Goal: Transaction & Acquisition: Download file/media

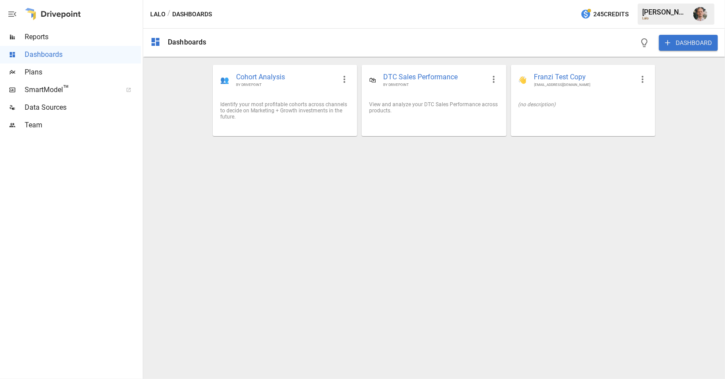
click at [39, 40] on span "Reports" at bounding box center [83, 37] width 116 height 11
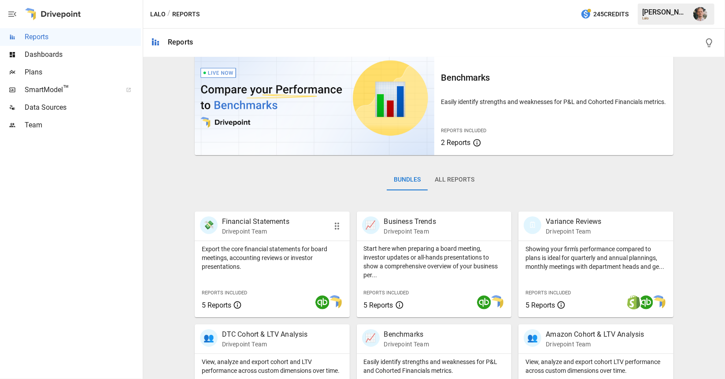
scroll to position [25, 0]
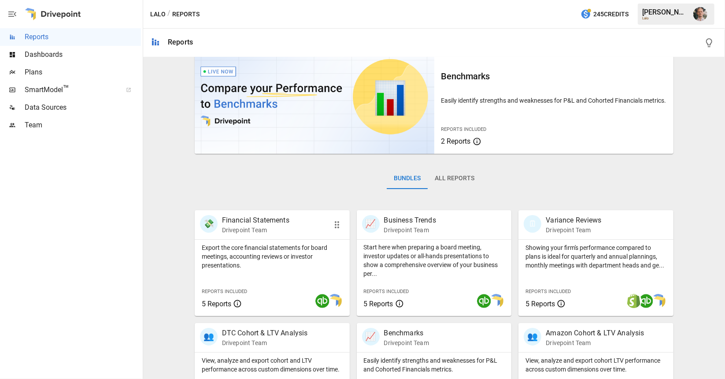
click at [261, 229] on p "Drivepoint Team" at bounding box center [255, 230] width 67 height 9
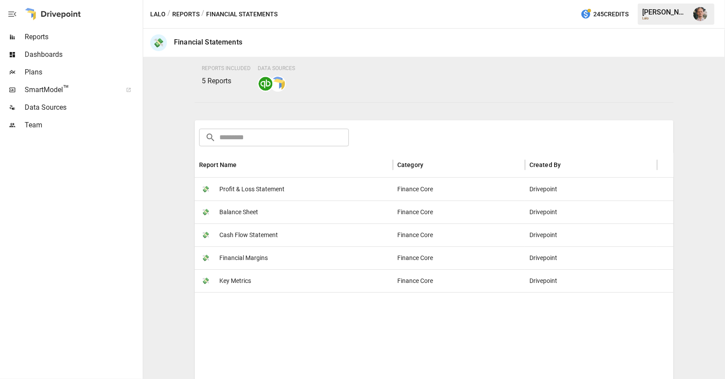
scroll to position [71, 0]
click at [361, 194] on div "💸 Profit & Loss Statement" at bounding box center [294, 188] width 198 height 23
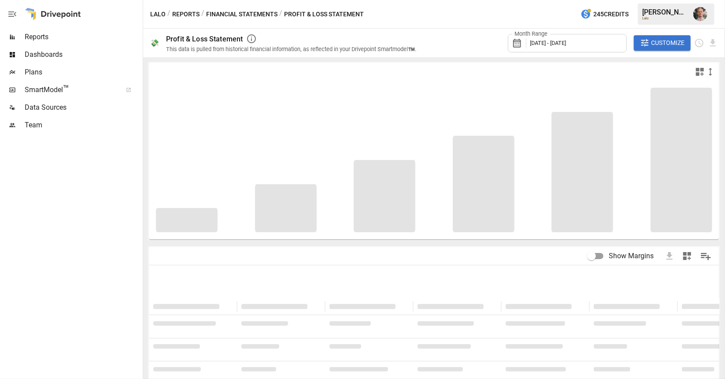
scroll to position [41, 0]
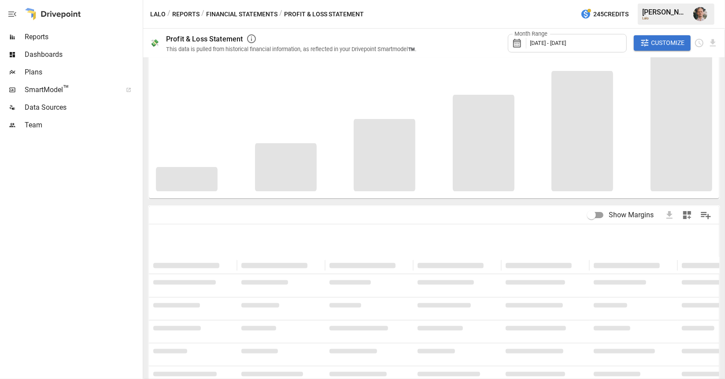
click at [567, 44] on span "[DATE] - [DATE]" at bounding box center [548, 43] width 36 height 7
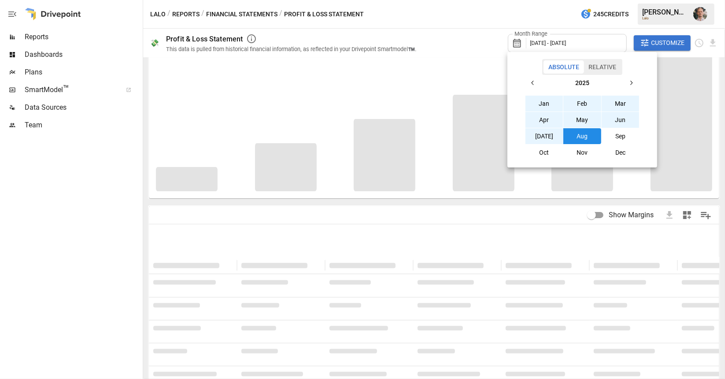
click at [541, 43] on div at bounding box center [362, 189] width 725 height 379
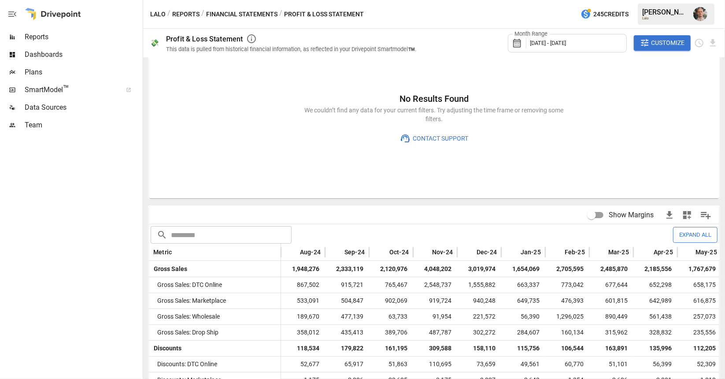
click at [516, 44] on icon at bounding box center [519, 43] width 15 height 11
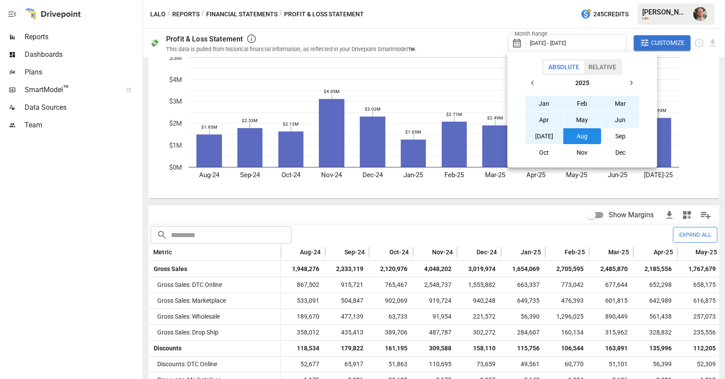
scroll to position [0, 0]
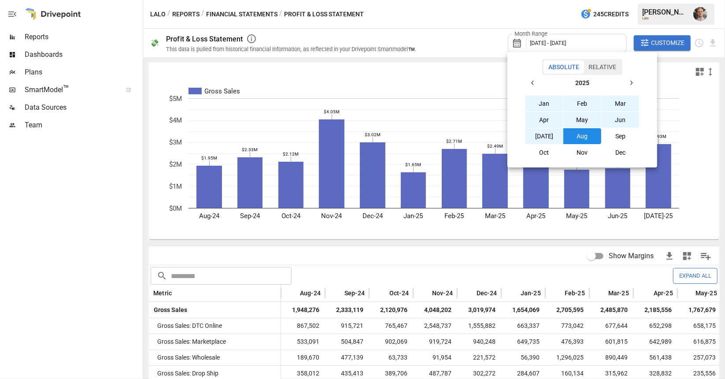
click at [533, 80] on icon "button" at bounding box center [532, 82] width 7 height 7
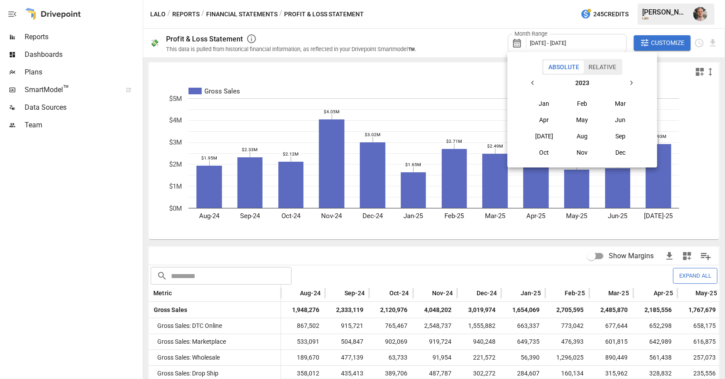
click at [533, 80] on icon "button" at bounding box center [532, 82] width 7 height 7
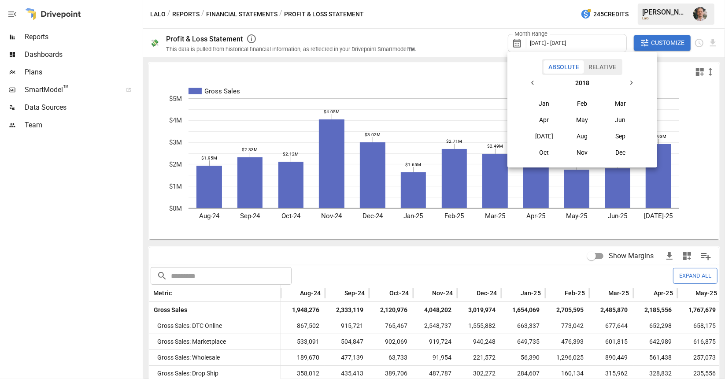
click at [628, 78] on button "button" at bounding box center [631, 83] width 16 height 16
click at [547, 104] on button "Jan" at bounding box center [545, 104] width 38 height 16
click at [634, 80] on icon "button" at bounding box center [631, 82] width 7 height 7
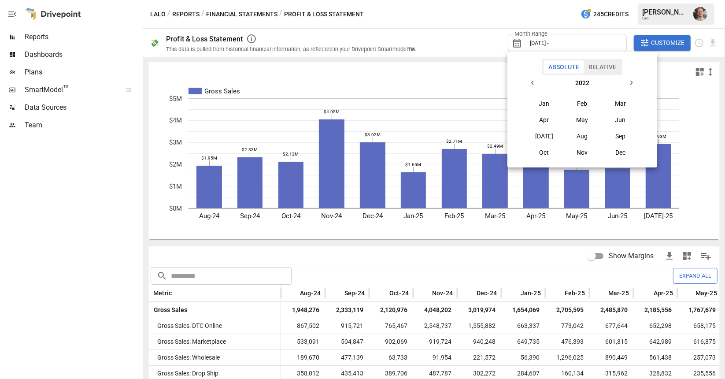
click at [634, 80] on icon "button" at bounding box center [631, 82] width 7 height 7
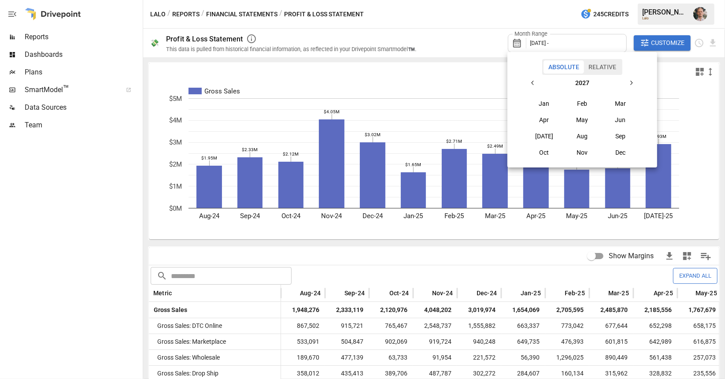
click at [634, 80] on icon "button" at bounding box center [631, 82] width 7 height 7
click at [534, 81] on icon "button" at bounding box center [532, 82] width 7 height 7
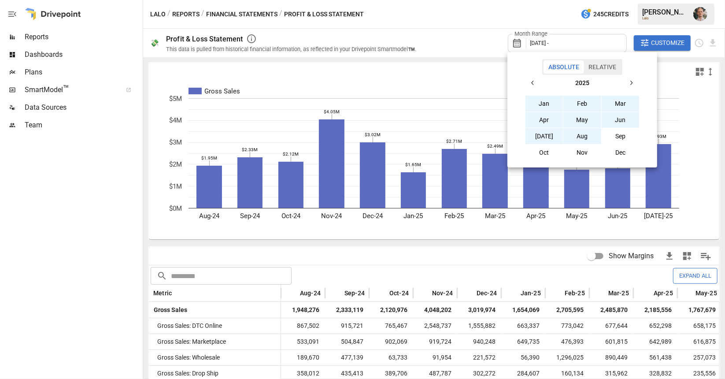
click at [583, 135] on button "Aug" at bounding box center [582, 136] width 38 height 16
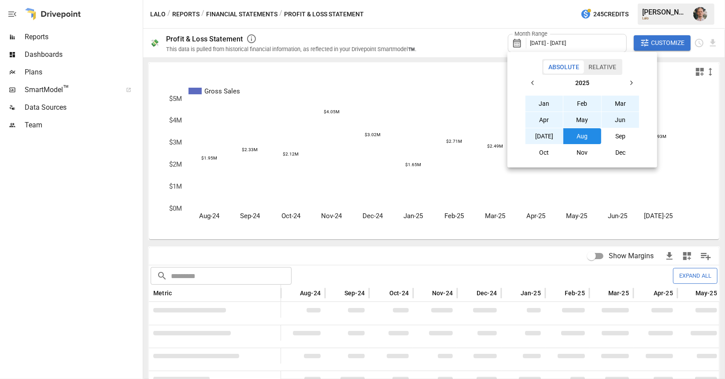
click at [628, 37] on div at bounding box center [362, 189] width 725 height 379
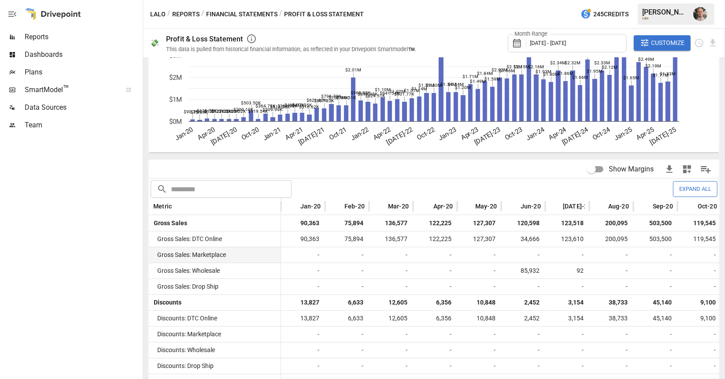
scroll to position [87, 0]
click at [685, 192] on button "Expand All" at bounding box center [695, 188] width 44 height 15
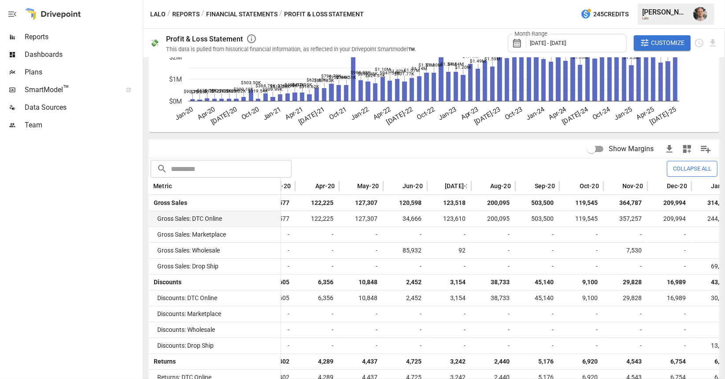
scroll to position [0, 0]
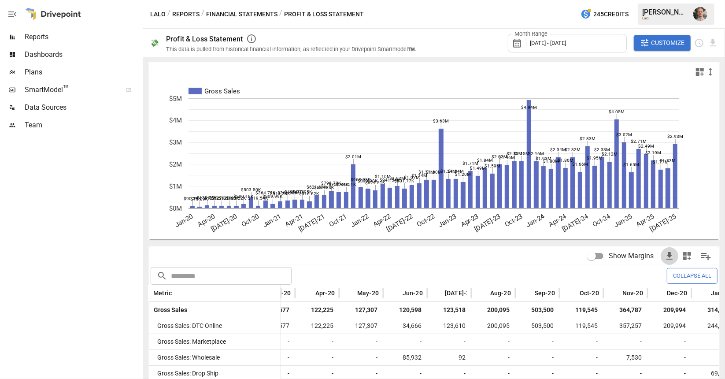
click at [666, 254] on icon "button" at bounding box center [669, 255] width 6 height 7
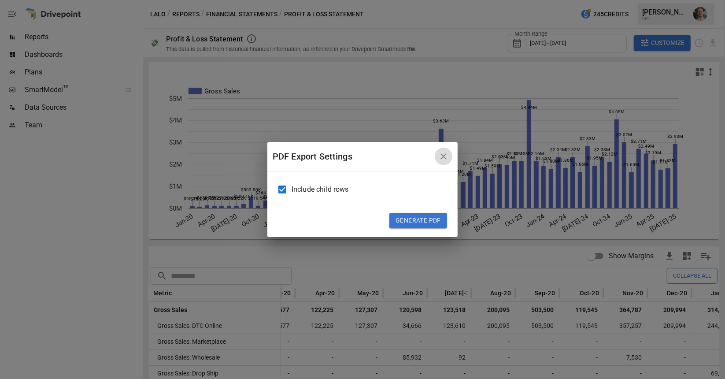
click at [440, 158] on icon "button" at bounding box center [443, 156] width 11 height 11
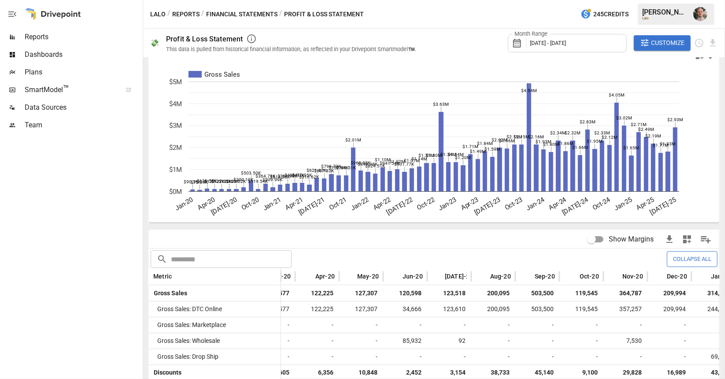
scroll to position [18, 0]
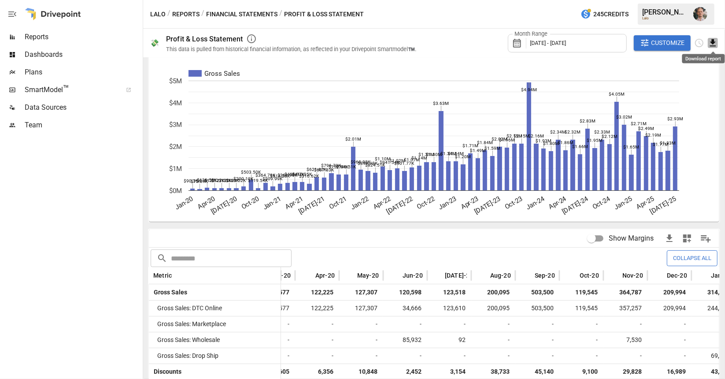
click at [712, 44] on icon "Download report" at bounding box center [713, 43] width 10 height 10
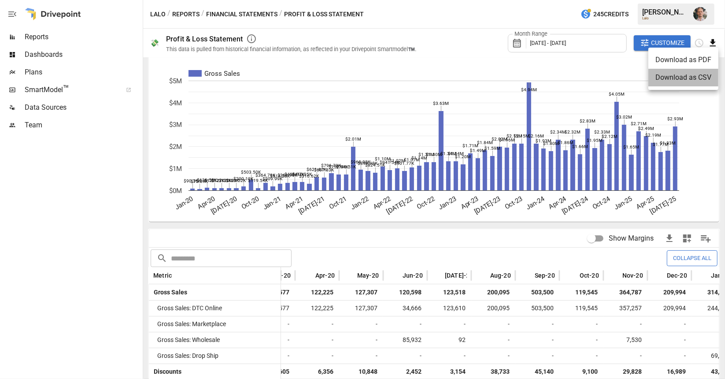
click at [692, 80] on li "Download as CSV" at bounding box center [683, 78] width 70 height 18
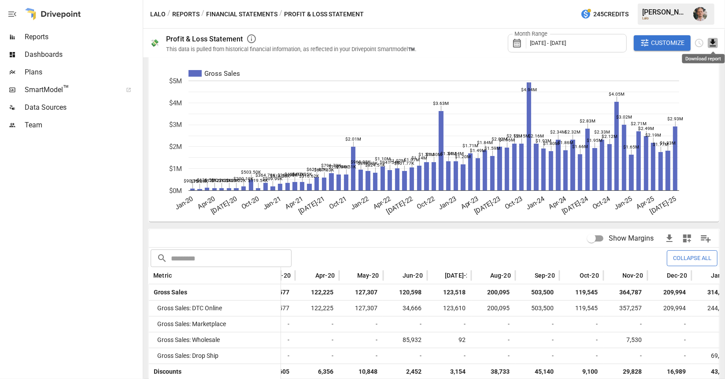
click at [711, 44] on icon "Download report" at bounding box center [713, 43] width 10 height 10
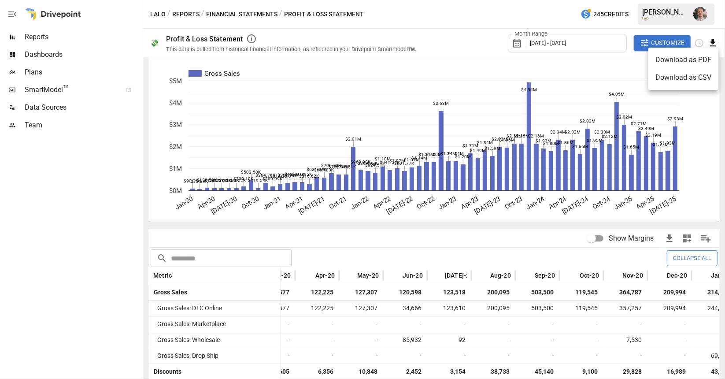
click at [260, 12] on div at bounding box center [362, 189] width 725 height 379
click at [260, 12] on button "Financial Statements" at bounding box center [241, 14] width 71 height 11
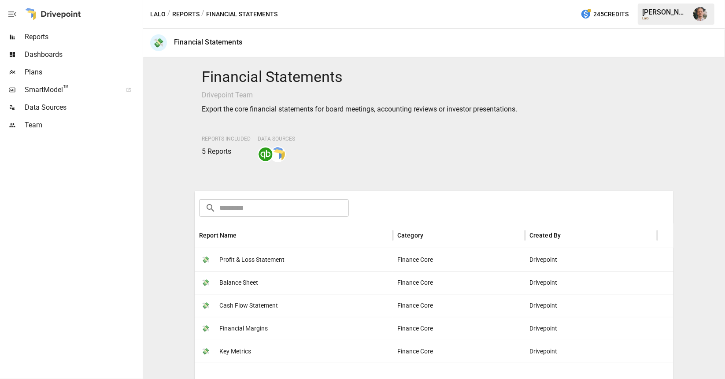
click at [226, 282] on span "Balance Sheet" at bounding box center [238, 282] width 39 height 22
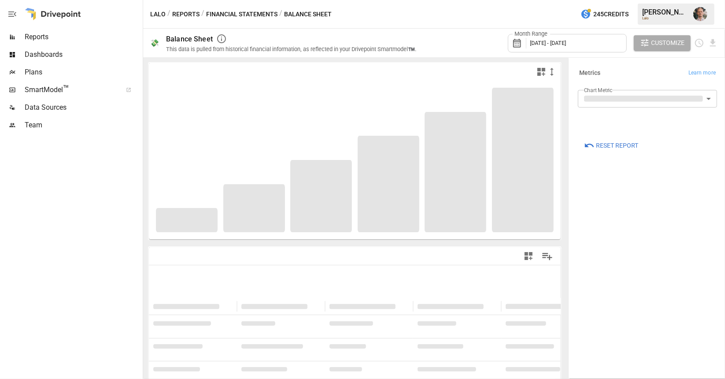
click at [546, 37] on div "Month Range [DATE] - [DATE]" at bounding box center [567, 43] width 119 height 19
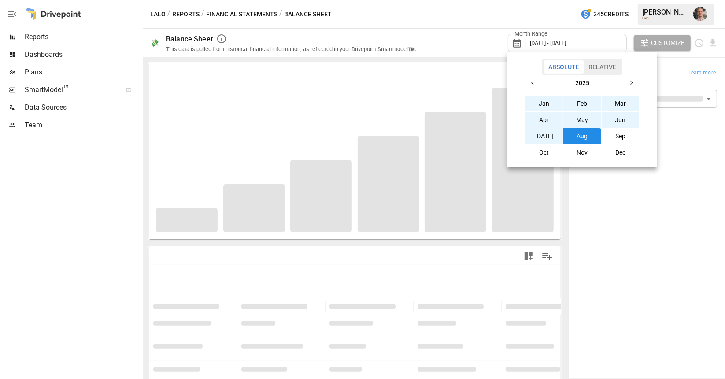
click at [530, 79] on button "button" at bounding box center [533, 83] width 16 height 16
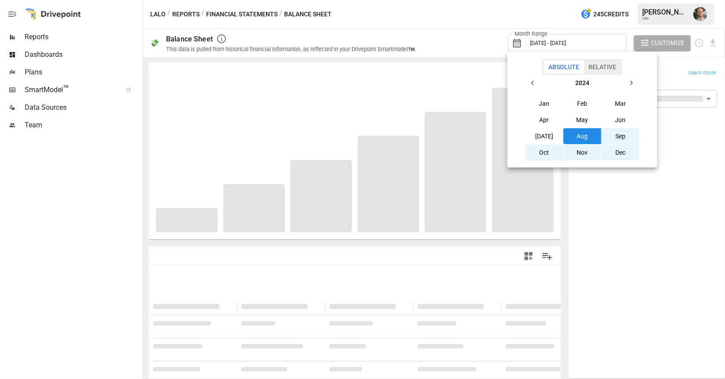
click at [530, 79] on button "button" at bounding box center [533, 83] width 16 height 16
click at [551, 107] on button "Jan" at bounding box center [545, 104] width 38 height 16
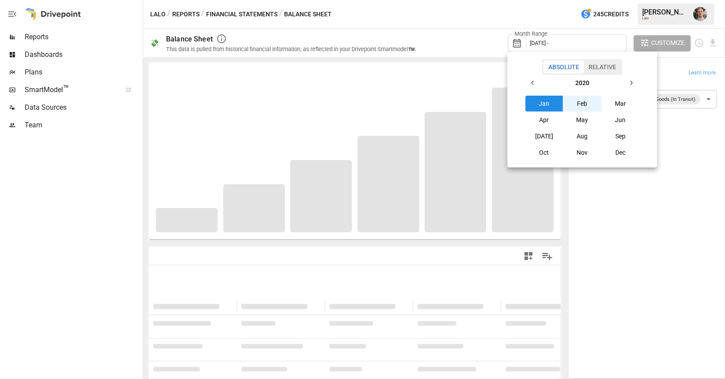
click at [626, 81] on button "button" at bounding box center [631, 83] width 16 height 16
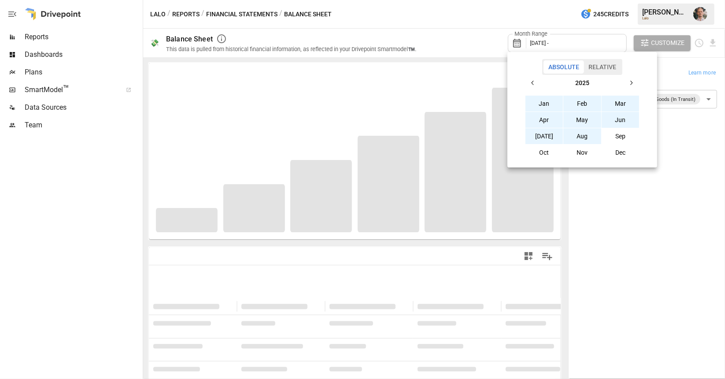
click at [583, 138] on button "Aug" at bounding box center [582, 136] width 38 height 16
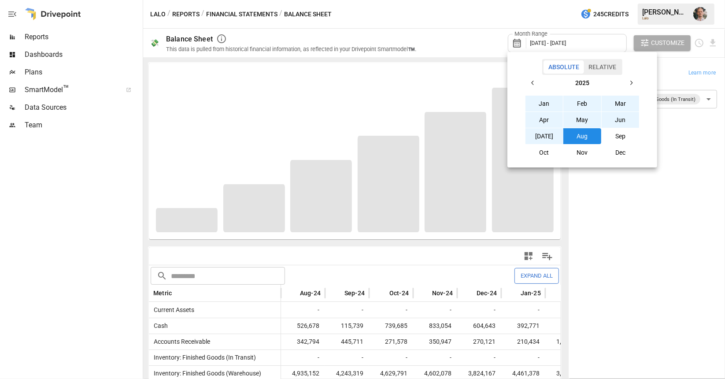
click at [489, 45] on div at bounding box center [362, 189] width 725 height 379
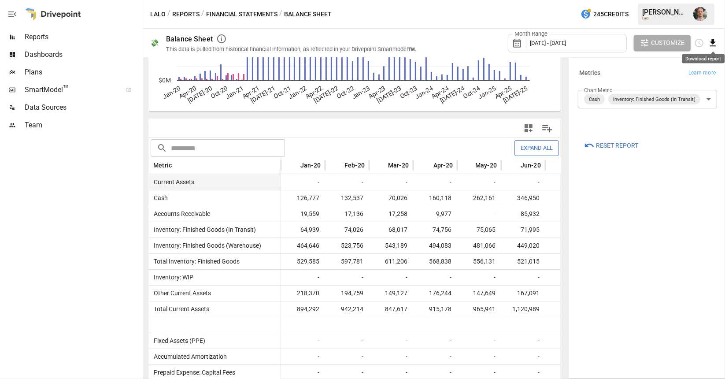
click at [715, 46] on icon "Download report" at bounding box center [713, 43] width 10 height 10
click at [693, 74] on li "Download as CSV" at bounding box center [683, 78] width 70 height 18
click at [525, 18] on div "Lalo / Reports / Financial Statements / Balance Sheet 245 Credits [PERSON_NAME]" at bounding box center [434, 14] width 582 height 28
click at [467, 14] on div "Lalo / Reports / Financial Statements / Balance Sheet 245 Credits [PERSON_NAME]" at bounding box center [434, 14] width 582 height 28
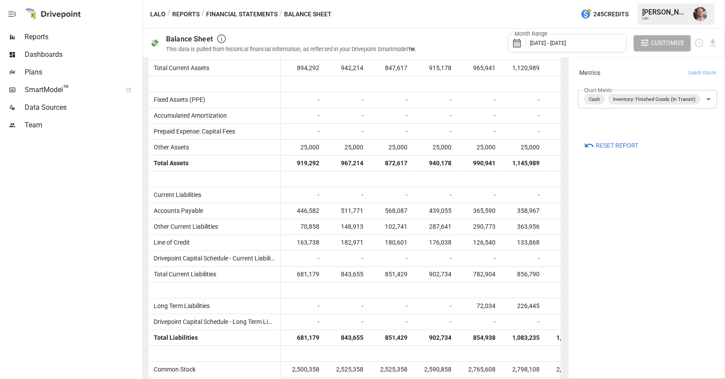
scroll to position [458, 0]
